Goal: Information Seeking & Learning: Learn about a topic

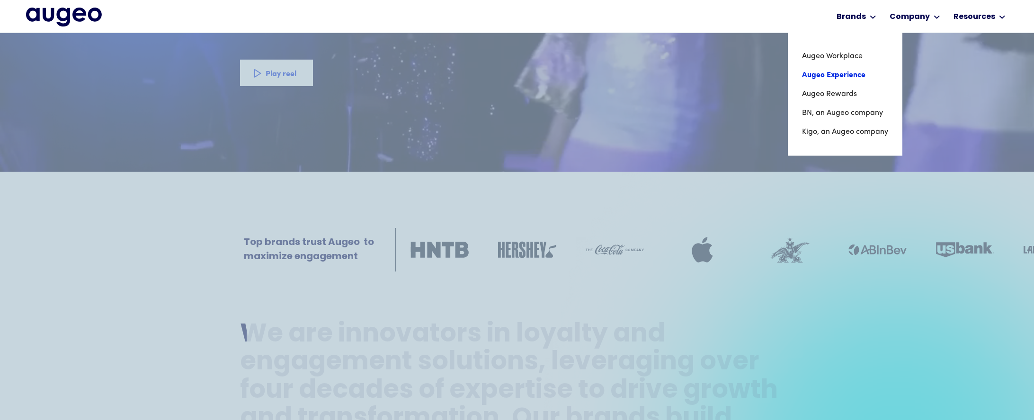
click at [849, 73] on link "Augeo Experience" at bounding box center [845, 75] width 86 height 19
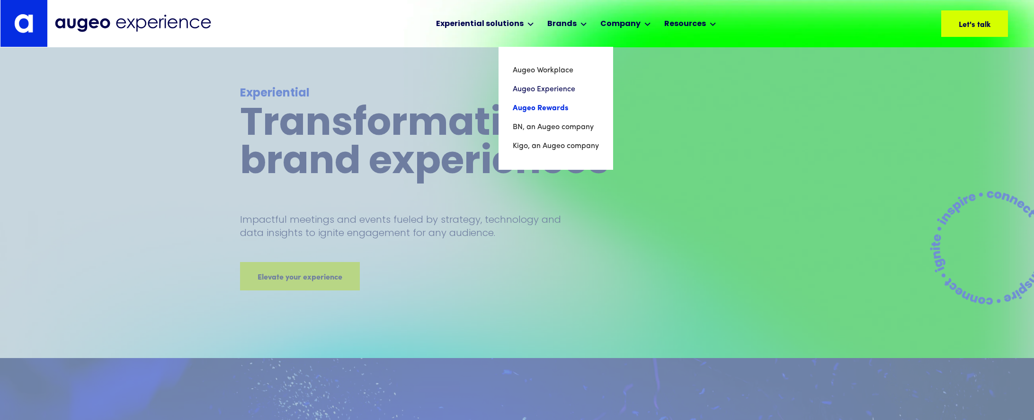
click at [552, 103] on link "Augeo Rewards" at bounding box center [556, 108] width 86 height 19
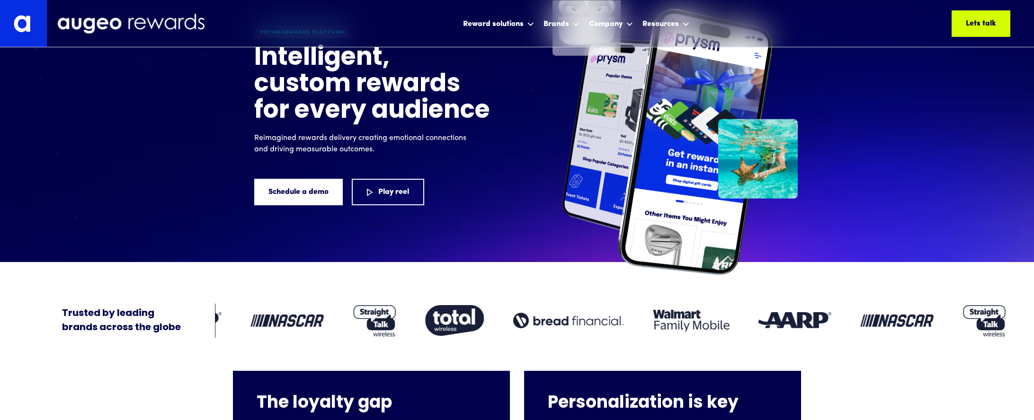
scroll to position [74, 0]
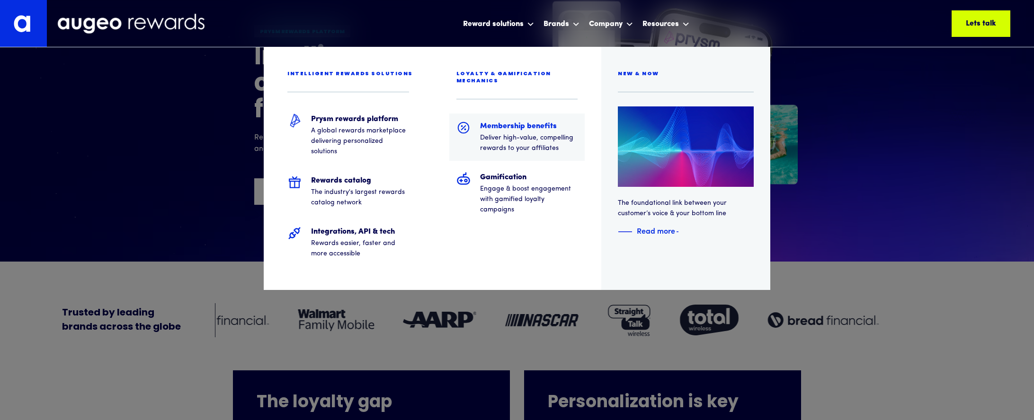
click at [529, 121] on h5 "Membership benefits" at bounding box center [529, 126] width 98 height 11
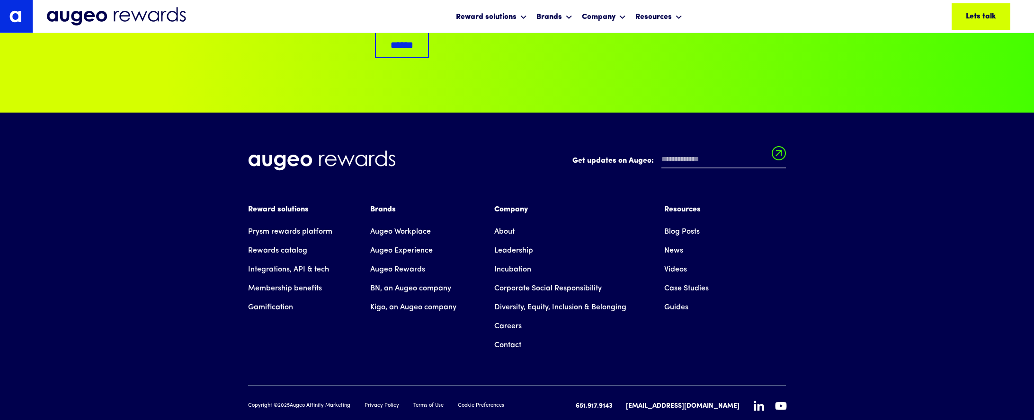
scroll to position [4119, 0]
